Goal: Find specific page/section: Find specific page/section

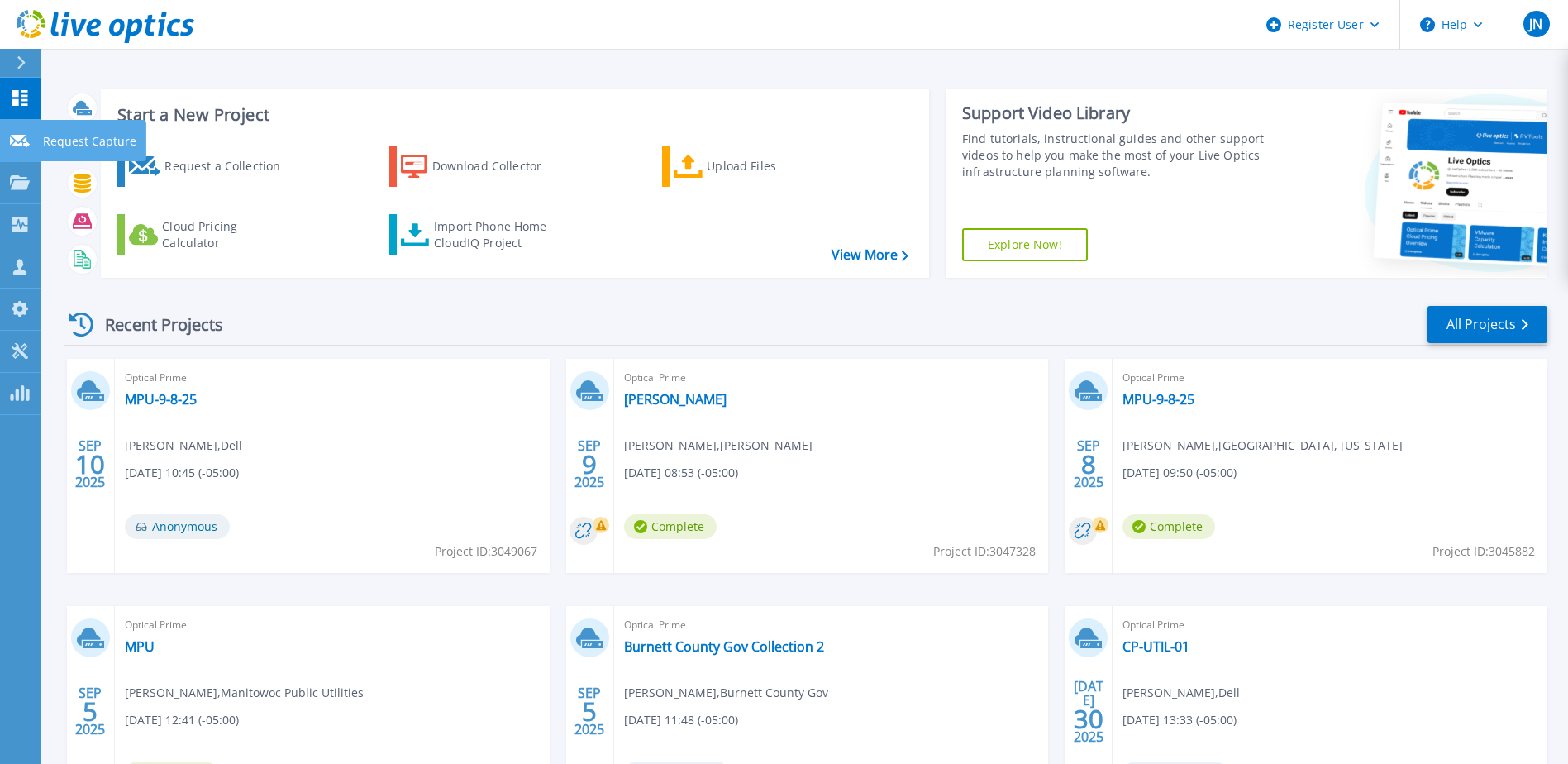
click at [108, 128] on p "Request Capture" at bounding box center [89, 142] width 93 height 43
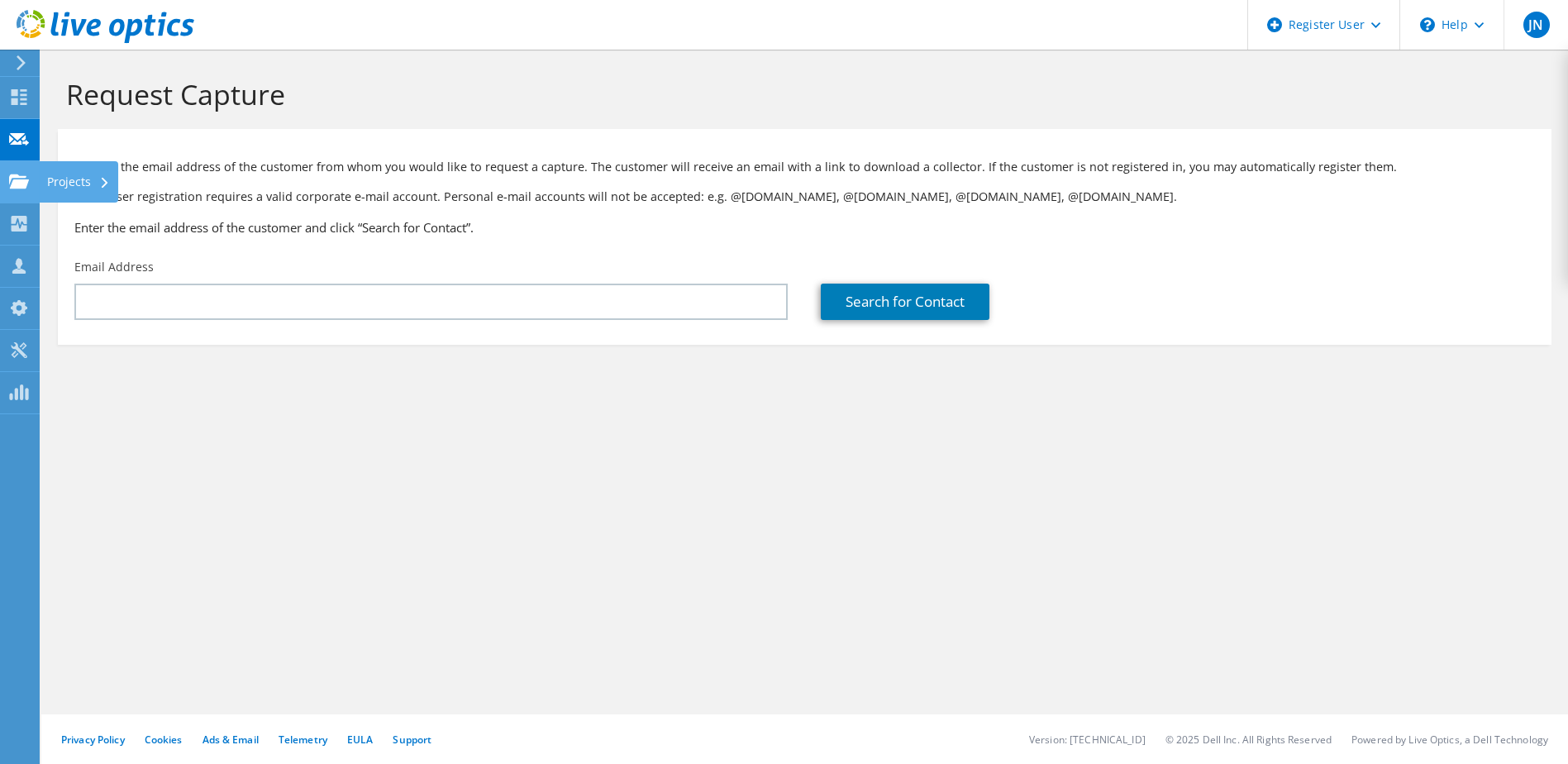
click at [71, 166] on div "Projects" at bounding box center [79, 182] width 80 height 42
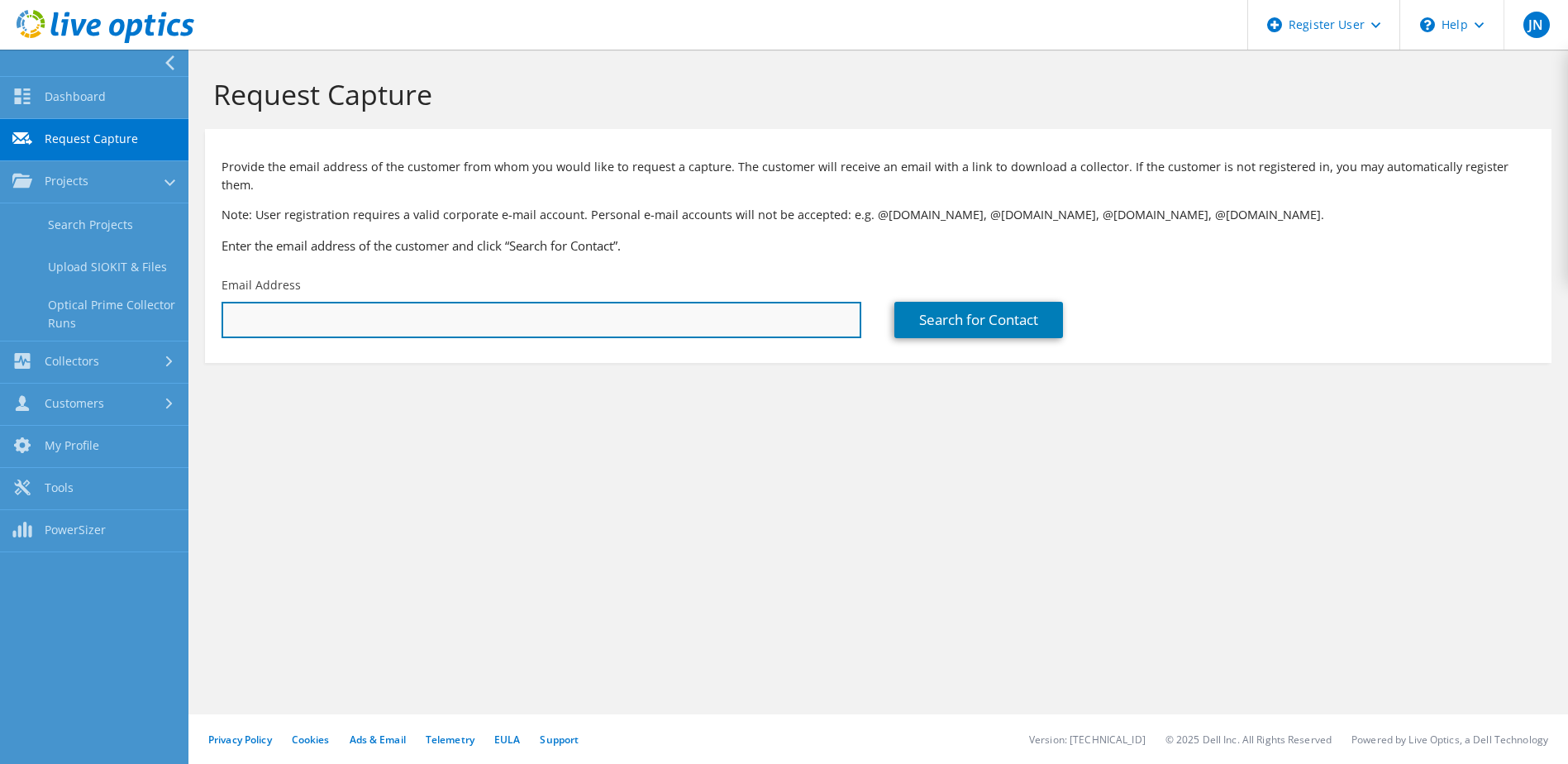
click at [484, 303] on input "text" at bounding box center [541, 320] width 640 height 36
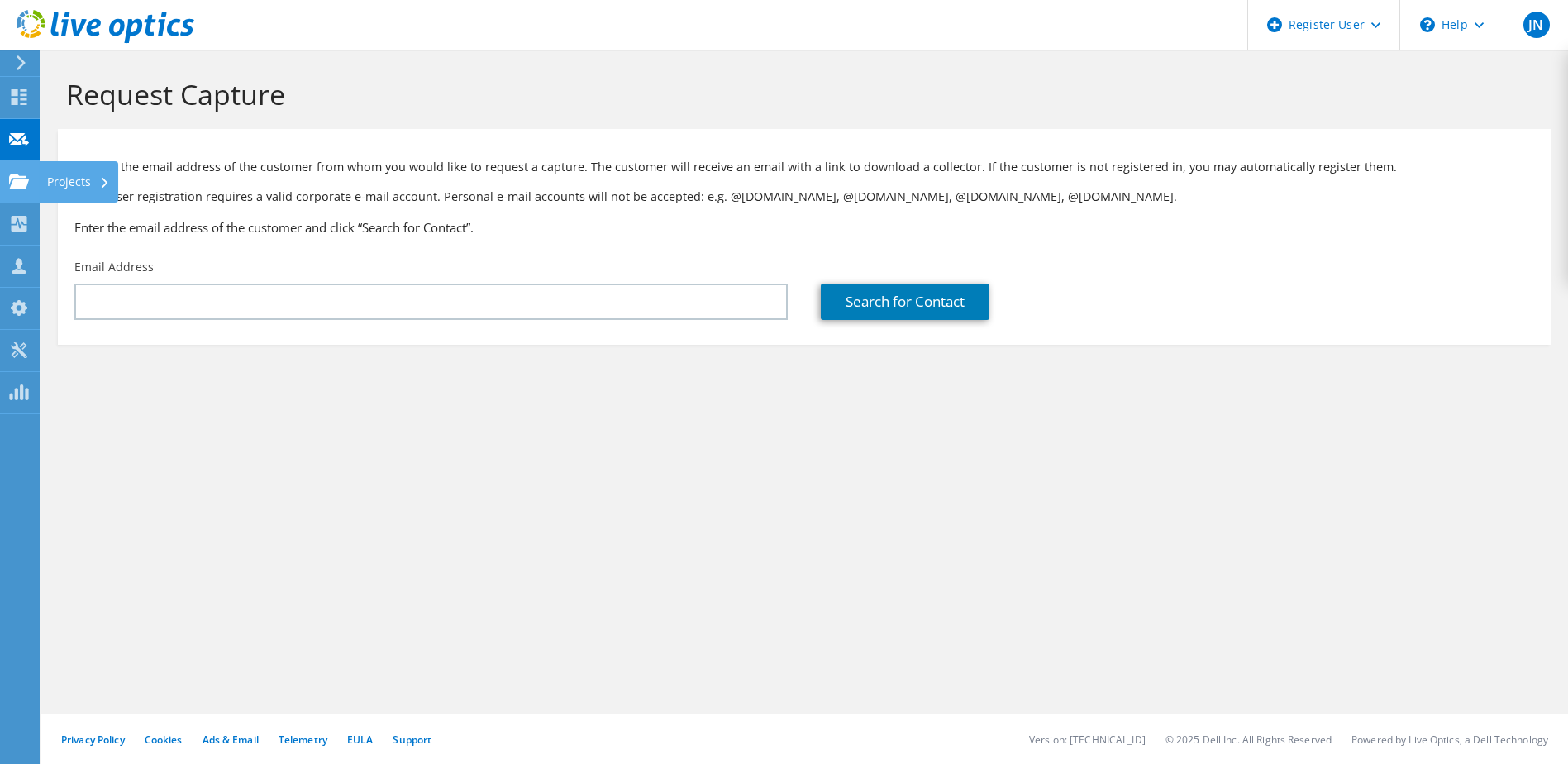
click at [68, 175] on div "Projects" at bounding box center [79, 182] width 80 height 42
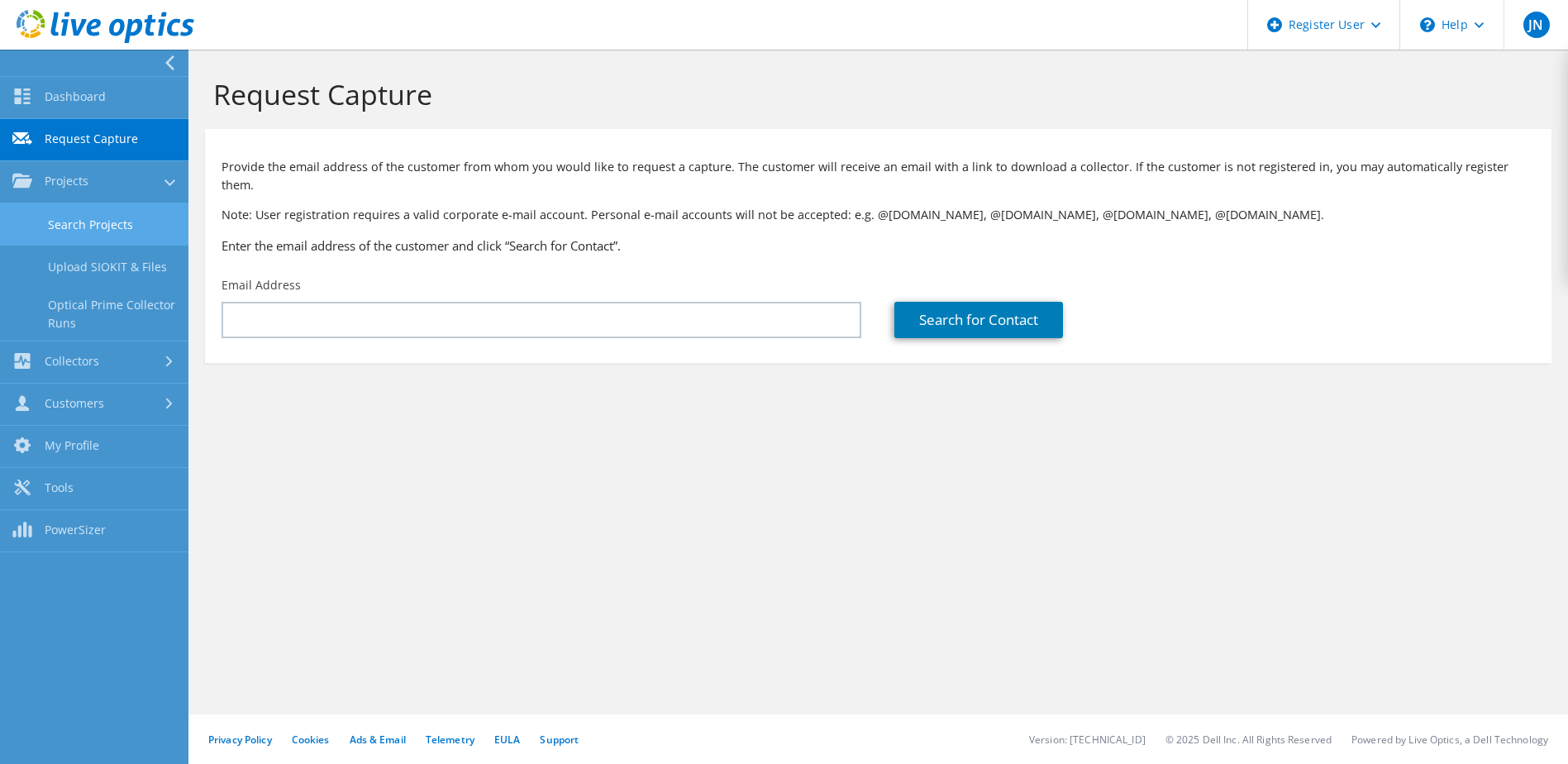
click at [130, 223] on link "Search Projects" at bounding box center [94, 224] width 189 height 42
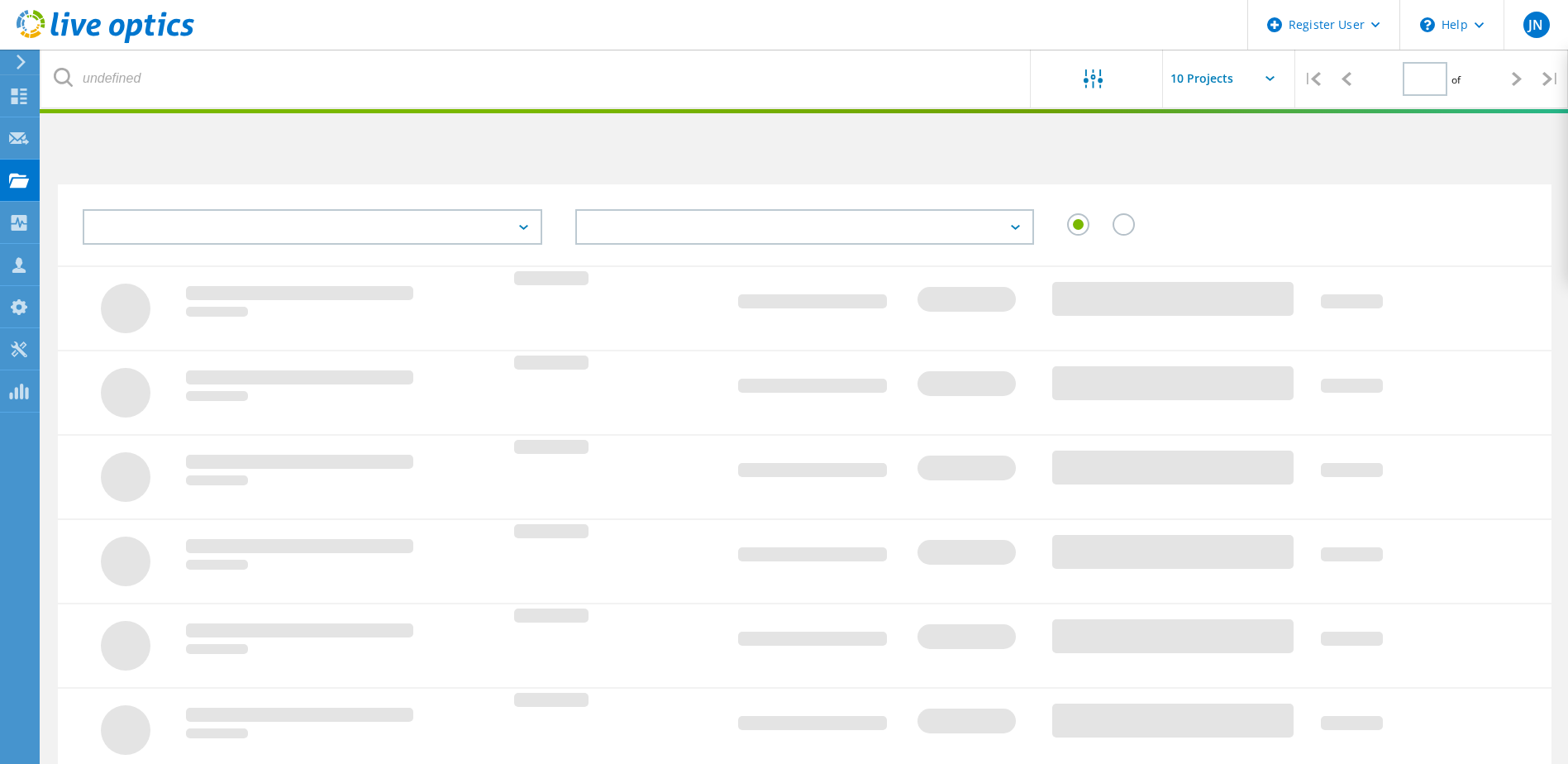
type input "1"
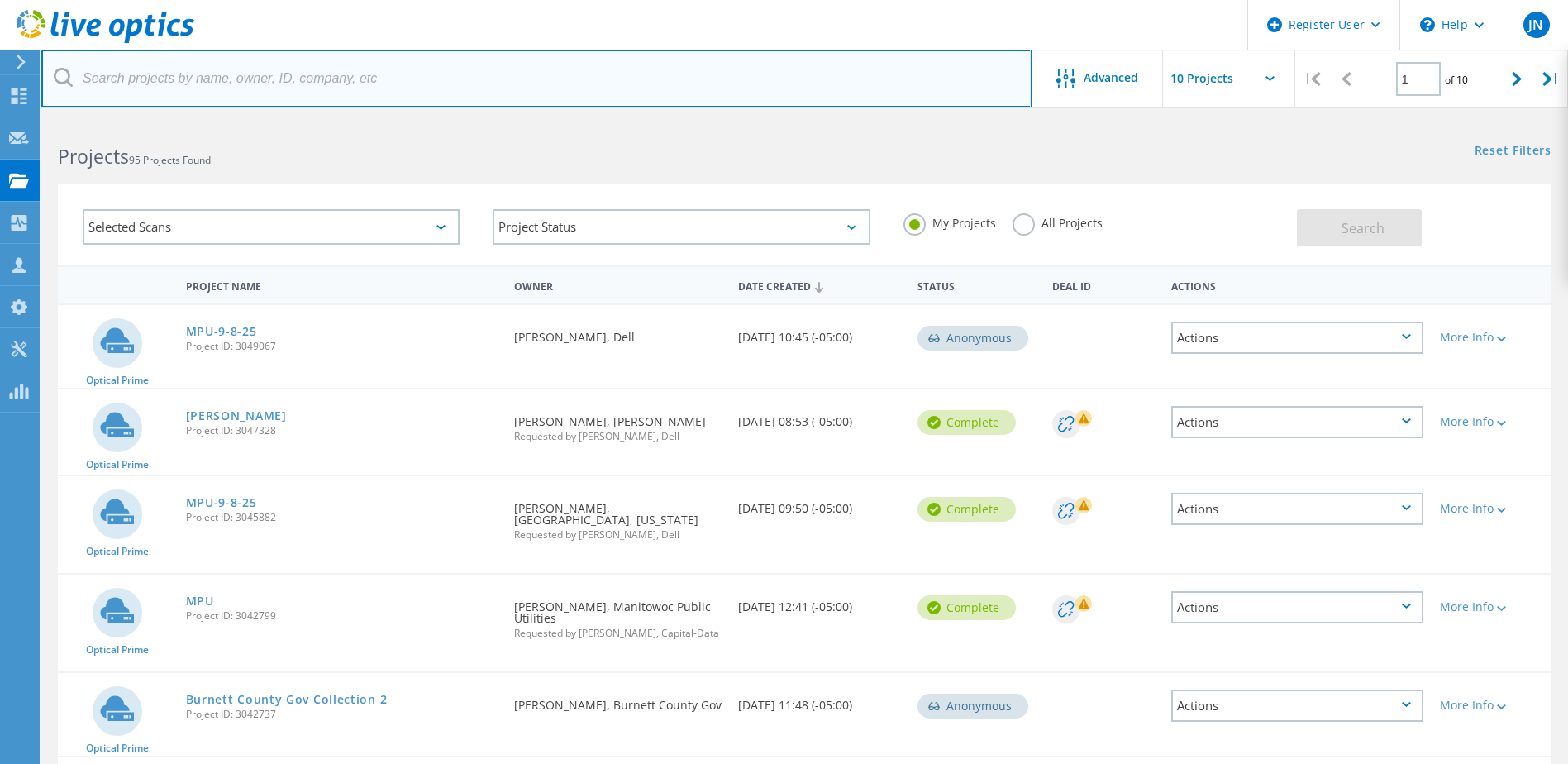
click at [289, 80] on input "text" at bounding box center [537, 79] width 991 height 58
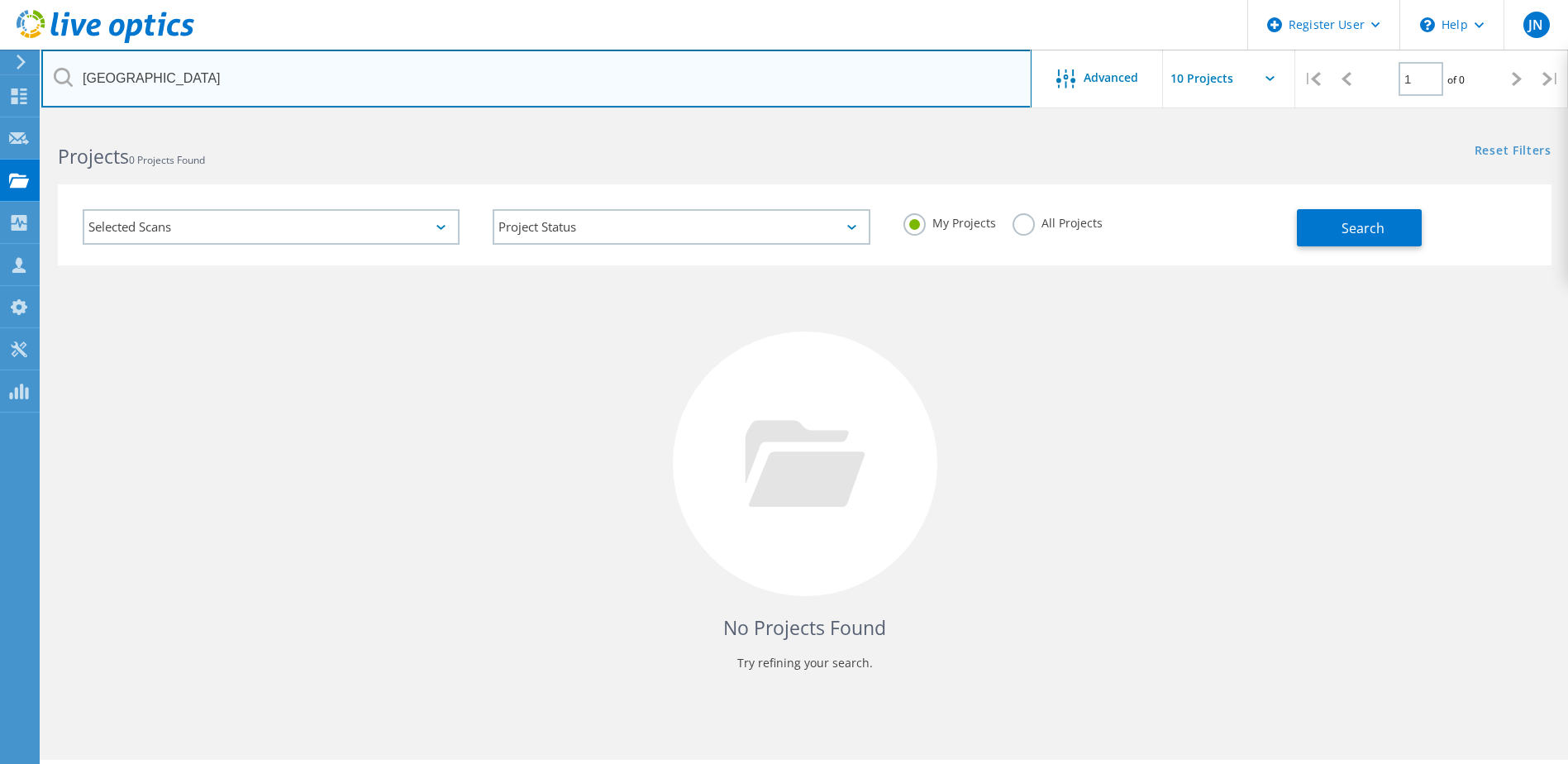
type input "edgewood college"
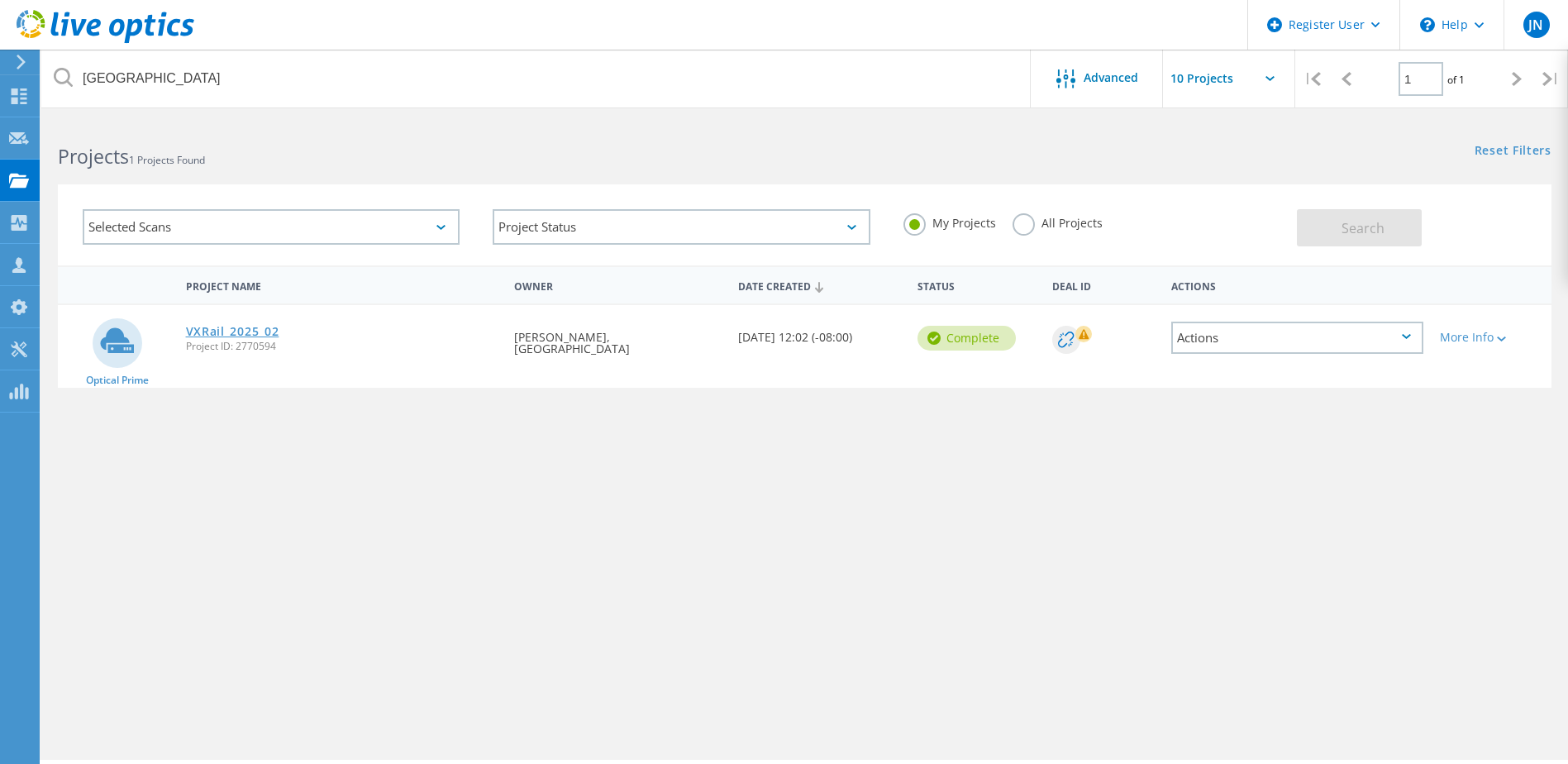
click at [227, 333] on link "VXRail_2025_02" at bounding box center [232, 331] width 93 height 12
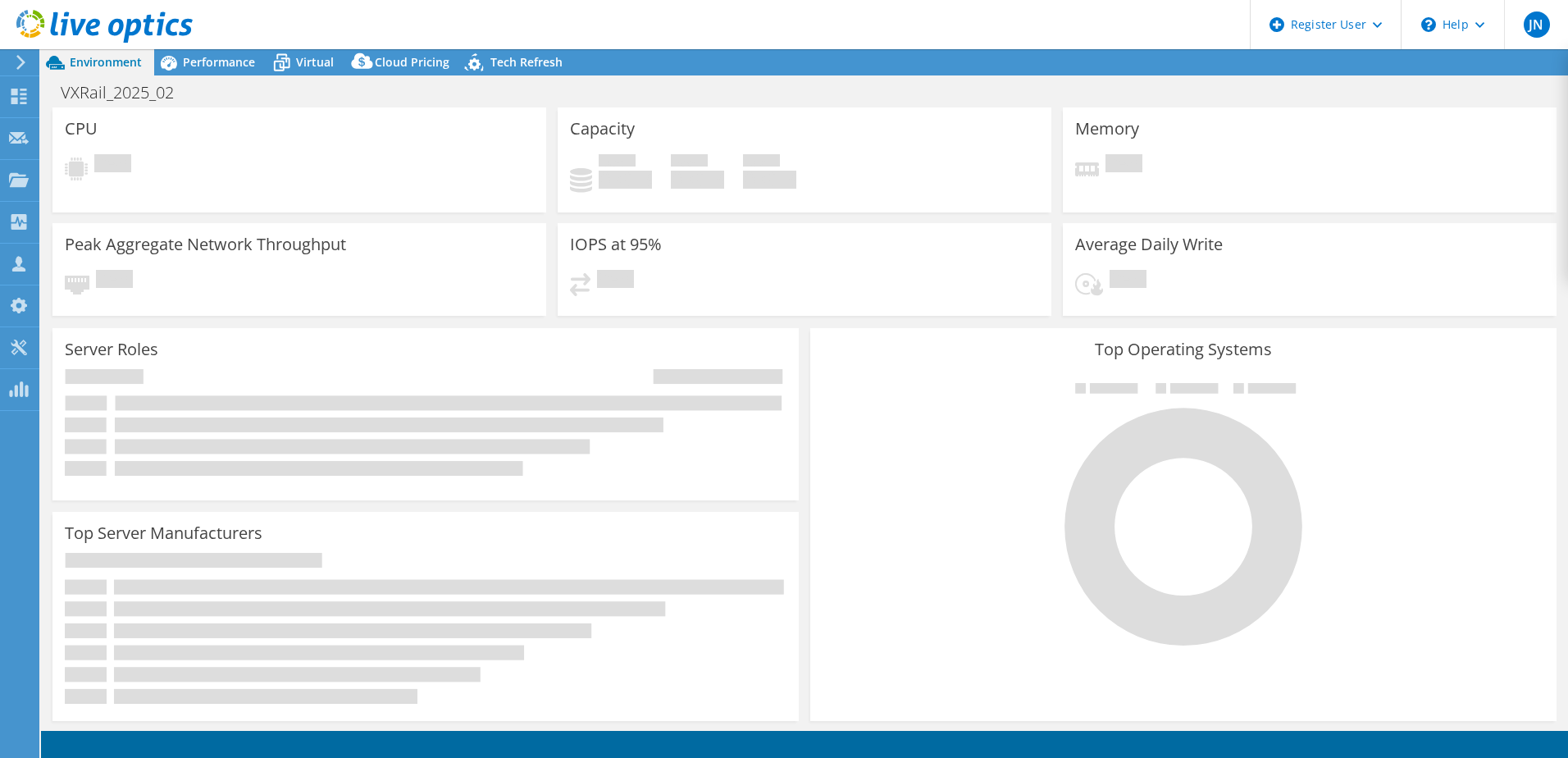
select select "USEast"
select select "USD"
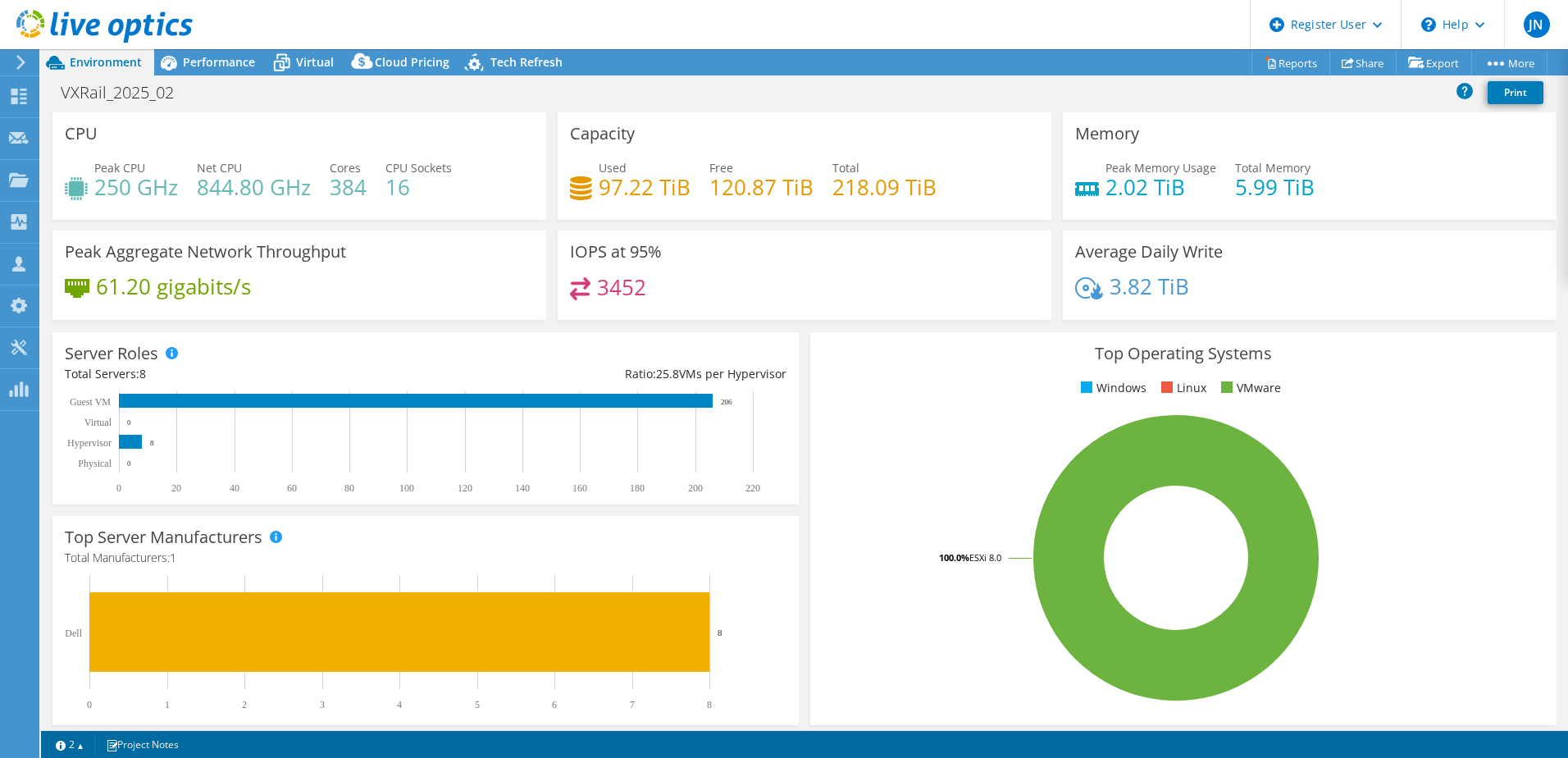
click at [867, 531] on rect at bounding box center [1176, 558] width 707 height 287
